Goal: Information Seeking & Learning: Learn about a topic

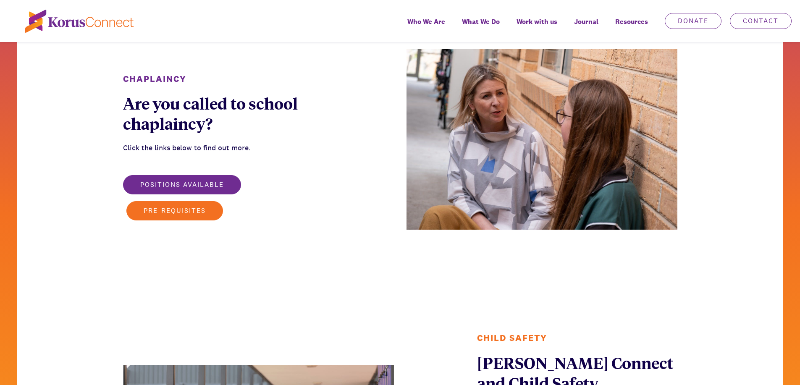
scroll to position [1176, 0]
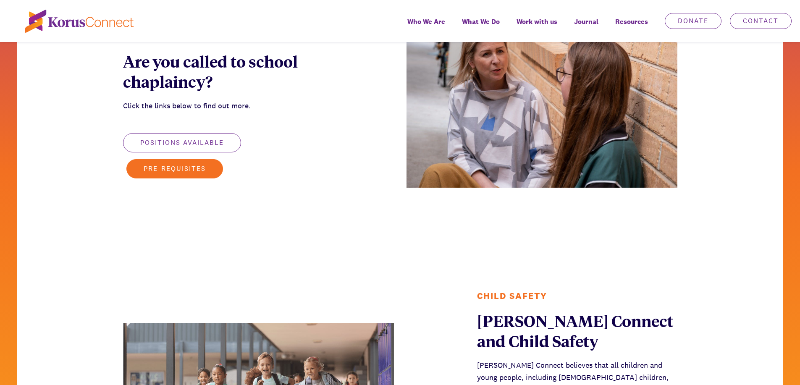
click at [216, 144] on button "Positions available" at bounding box center [182, 142] width 118 height 19
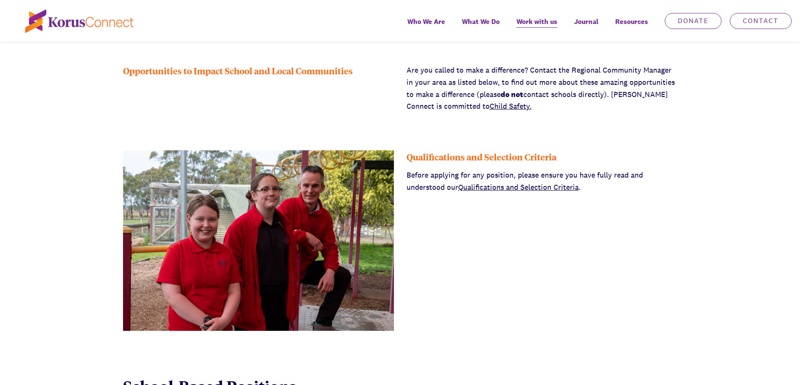
scroll to position [252, 0]
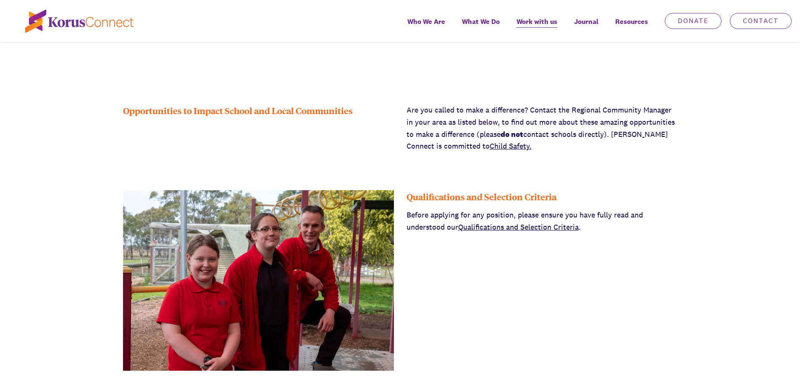
click at [493, 226] on link "Qualifications and Selection Criteria" at bounding box center [518, 227] width 121 height 10
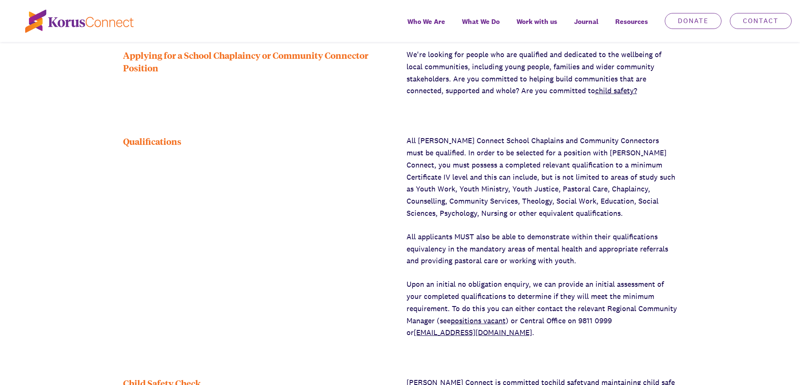
scroll to position [336, 0]
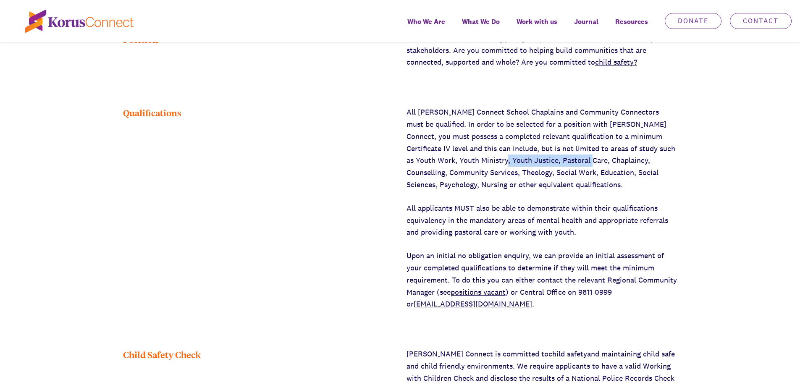
drag, startPoint x: 572, startPoint y: 160, endPoint x: 485, endPoint y: 163, distance: 87.0
click at [485, 163] on p "All [PERSON_NAME] Connect School Chaplains and Community Connectors must be qua…" at bounding box center [542, 148] width 271 height 85
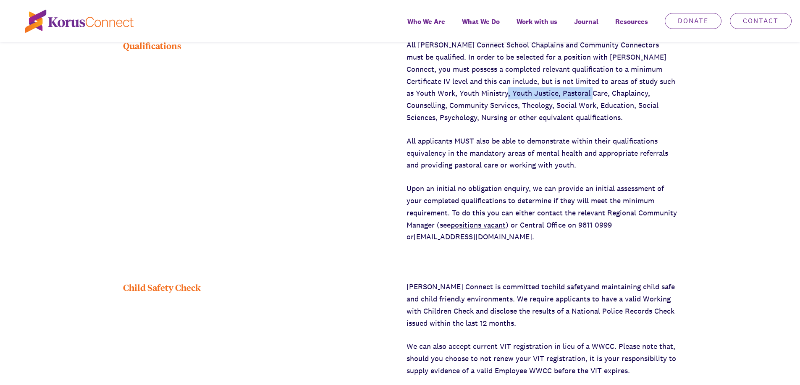
scroll to position [420, 0]
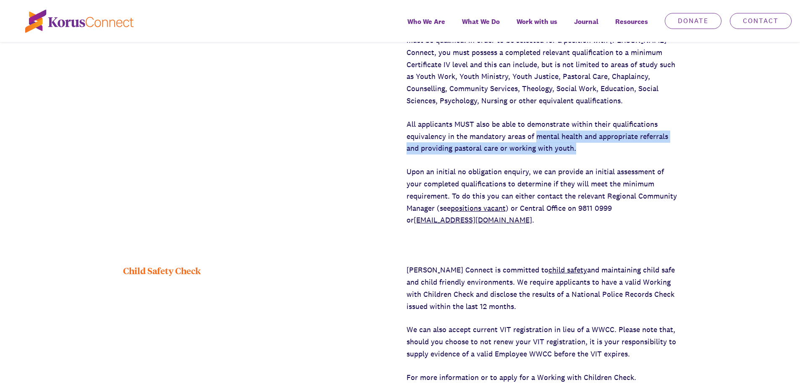
drag, startPoint x: 537, startPoint y: 136, endPoint x: 628, endPoint y: 146, distance: 91.2
click at [628, 146] on p "All applicants MUST also be able to demonstrate within their qualifications equ…" at bounding box center [542, 136] width 271 height 36
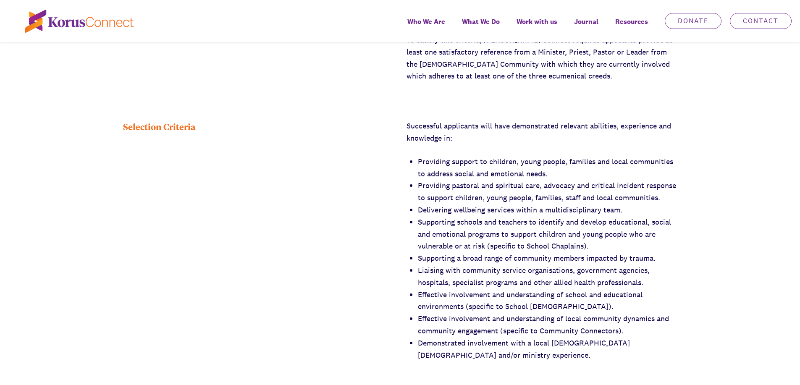
scroll to position [966, 0]
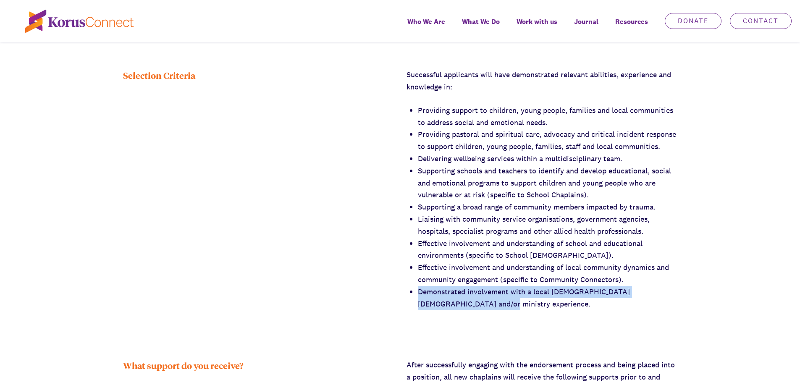
drag, startPoint x: 417, startPoint y: 279, endPoint x: 528, endPoint y: 294, distance: 111.9
click at [528, 294] on div "Successful applicants will have demonstrated relevant abilities, experience and…" at bounding box center [542, 189] width 271 height 241
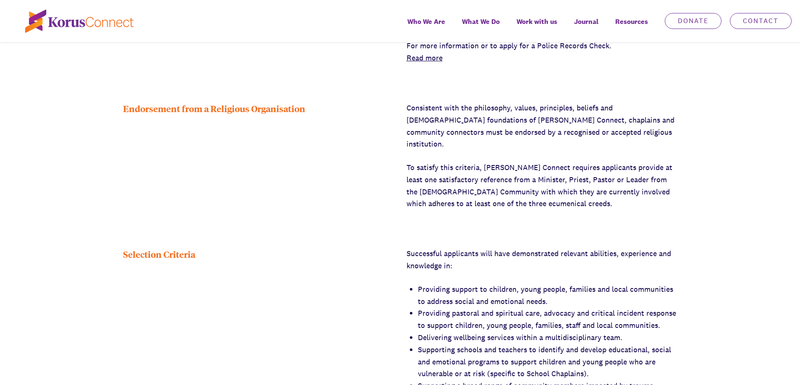
scroll to position [756, 0]
